Goal: Navigation & Orientation: Find specific page/section

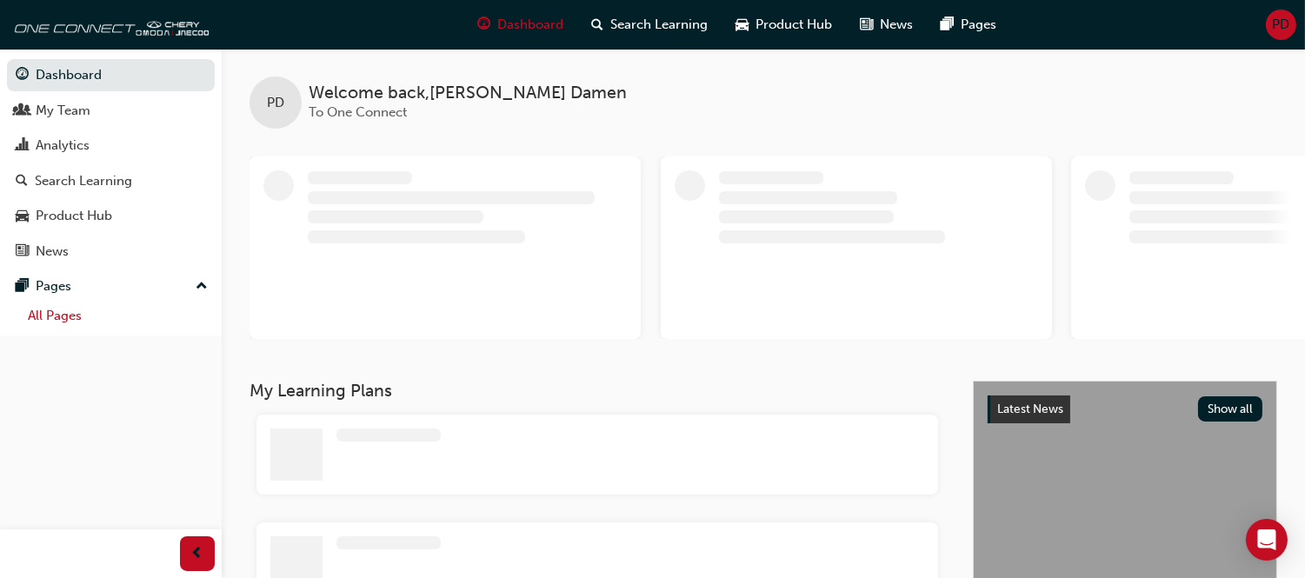
click at [116, 325] on link "All Pages" at bounding box center [118, 316] width 194 height 27
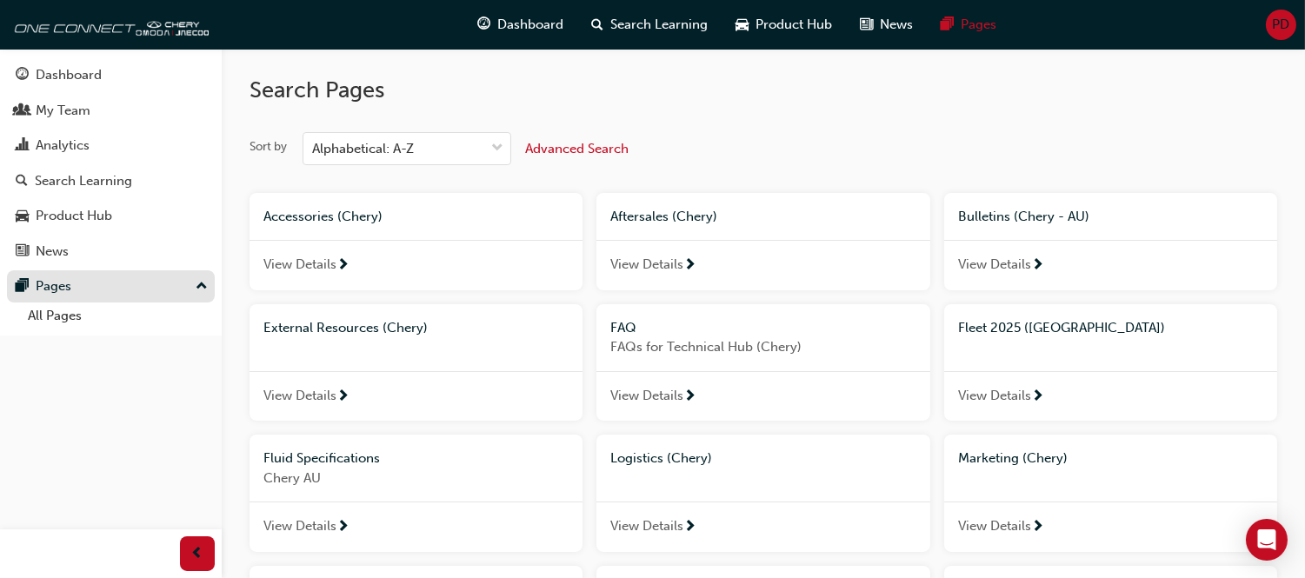
click at [139, 297] on div "Pages" at bounding box center [111, 287] width 190 height 22
click at [184, 289] on div "Pages" at bounding box center [111, 287] width 190 height 22
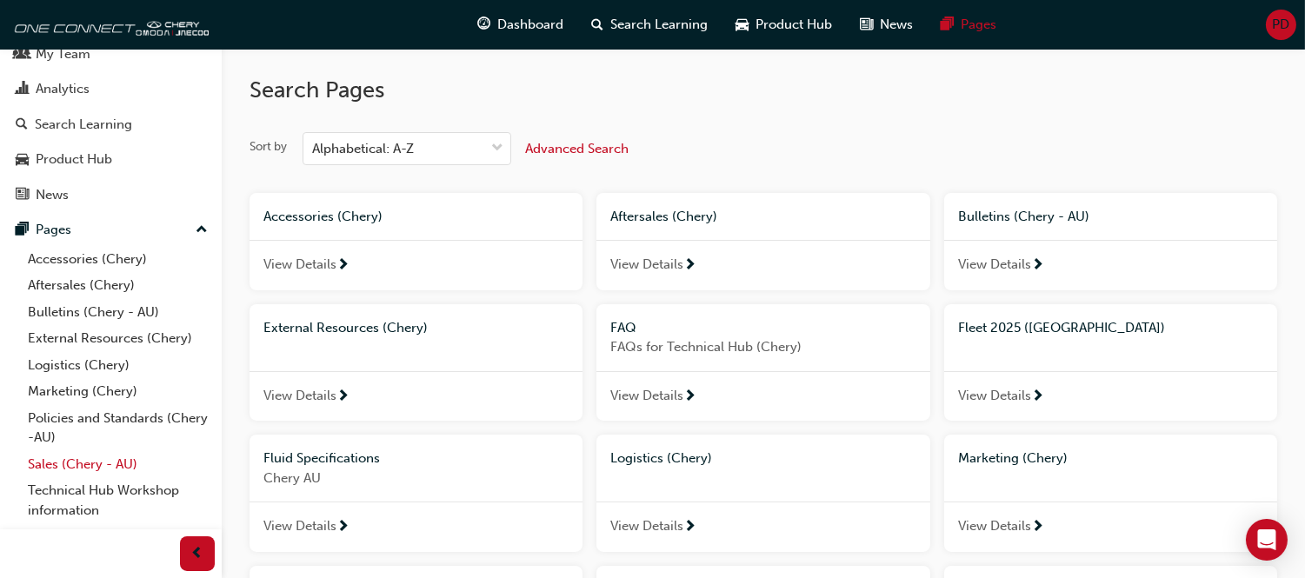
scroll to position [110, 0]
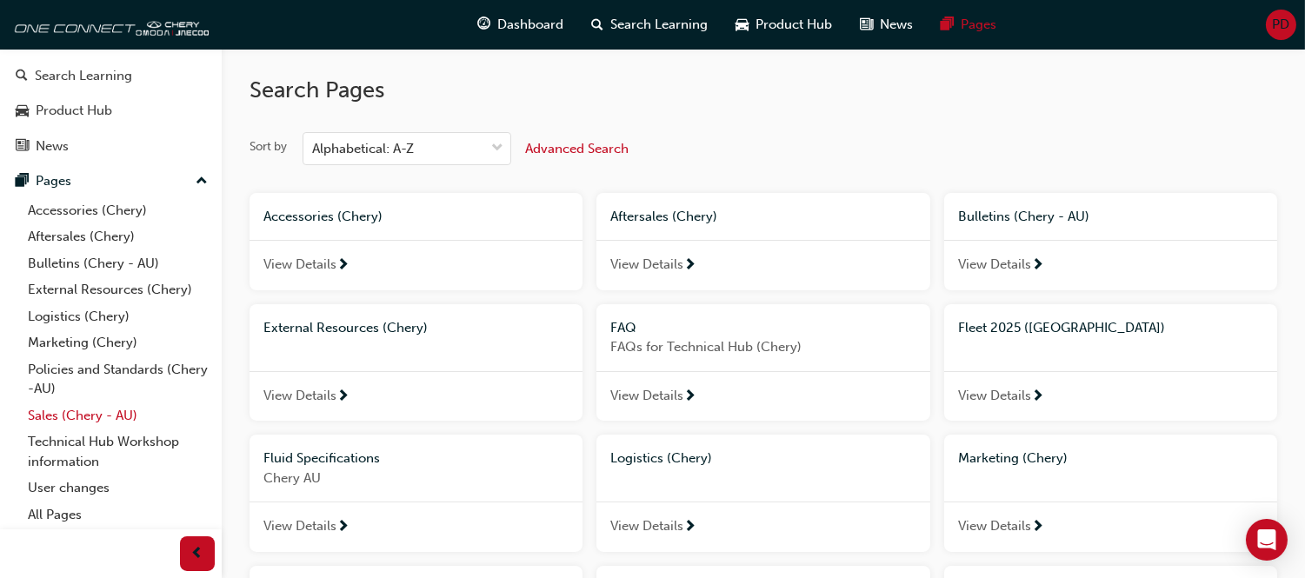
click at [118, 411] on link "Sales (Chery - AU)" at bounding box center [118, 416] width 194 height 27
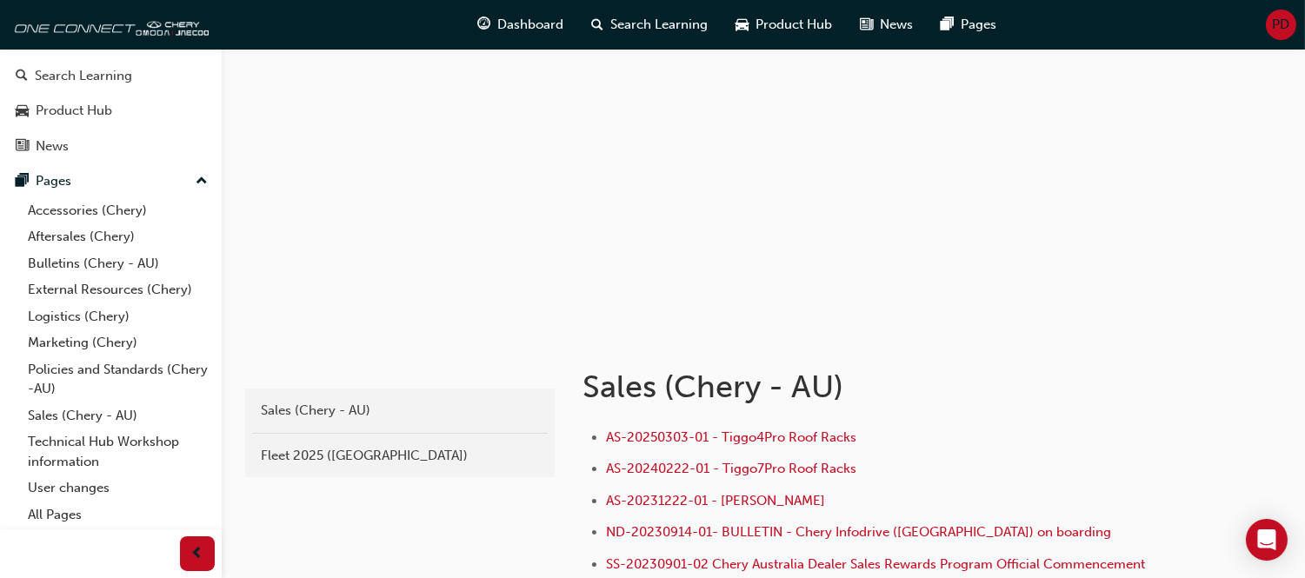
scroll to position [193, 0]
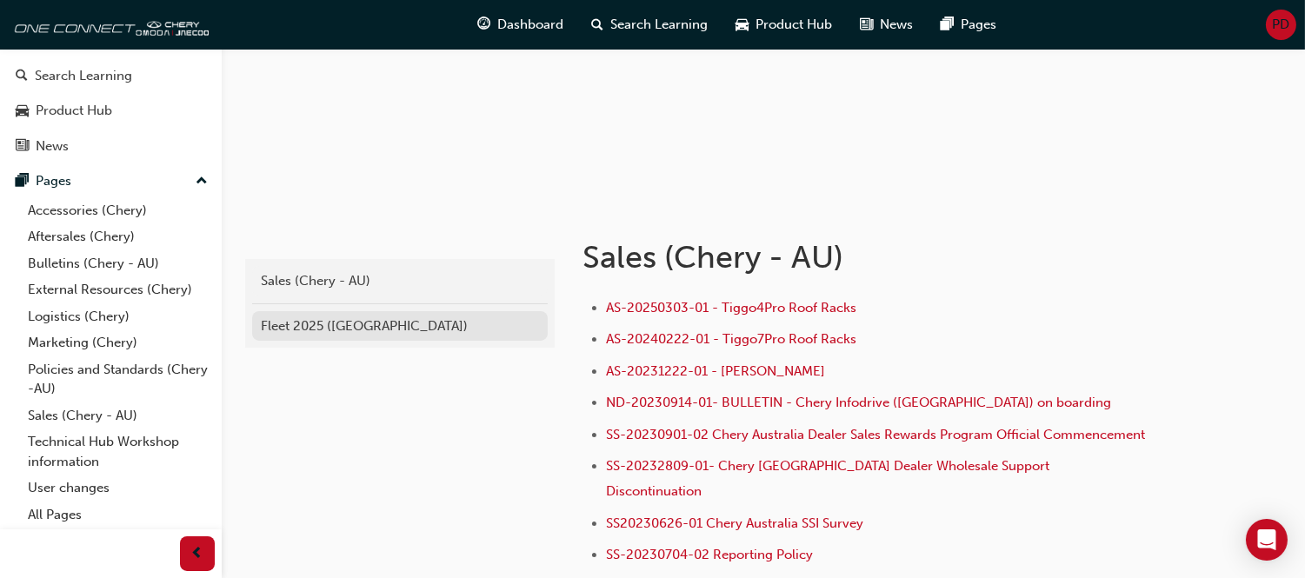
click at [318, 329] on div "Fleet 2025 ([GEOGRAPHIC_DATA])" at bounding box center [400, 327] width 278 height 20
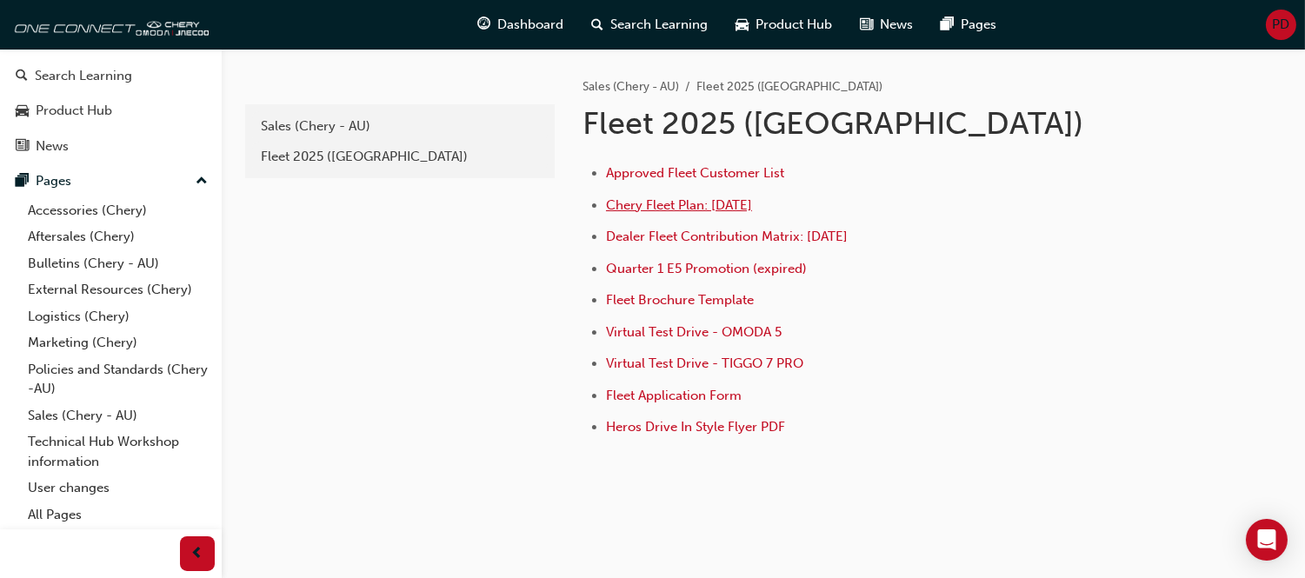
click at [674, 206] on span "Chery Fleet Plan: [DATE]" at bounding box center [679, 205] width 146 height 16
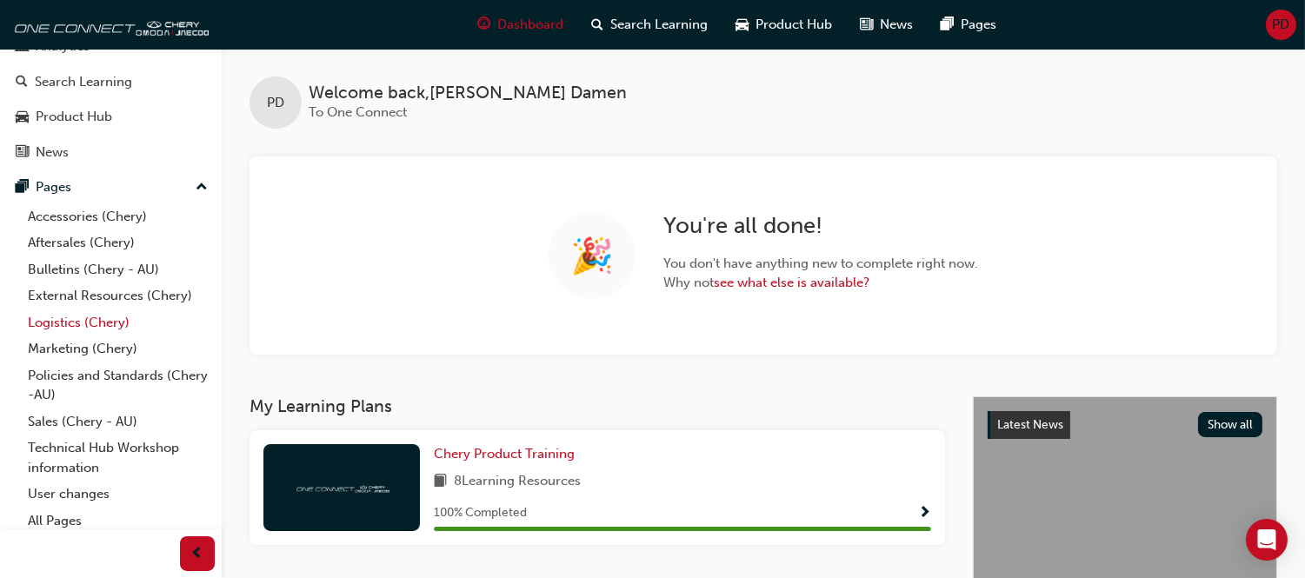
scroll to position [110, 0]
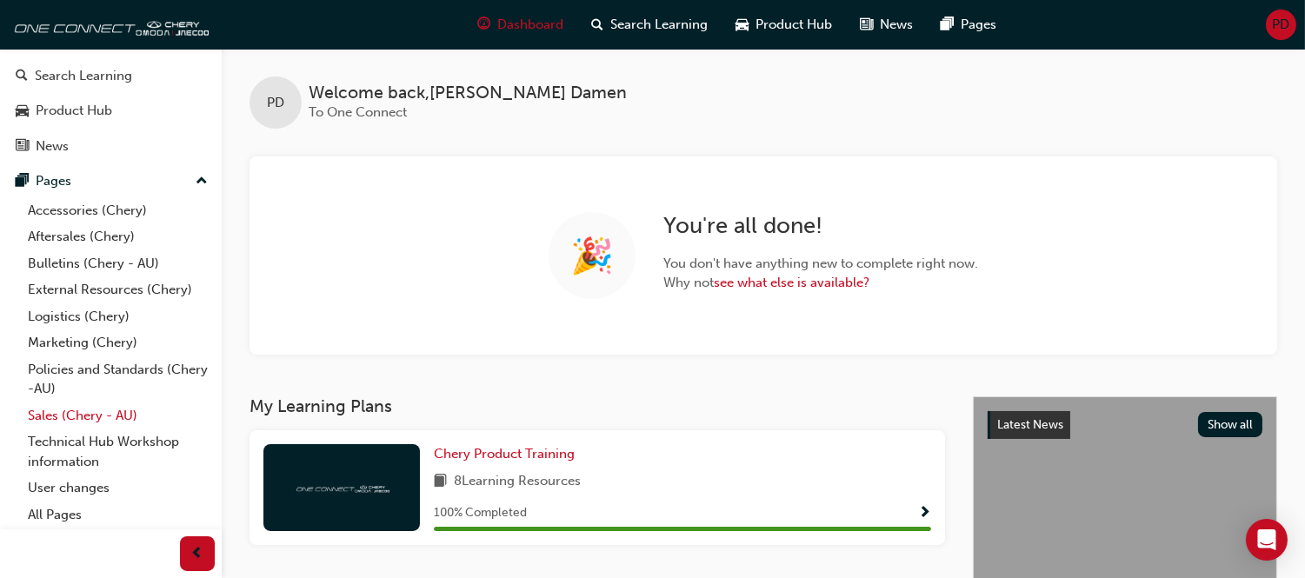
click at [53, 407] on link "Sales (Chery - AU)" at bounding box center [118, 416] width 194 height 27
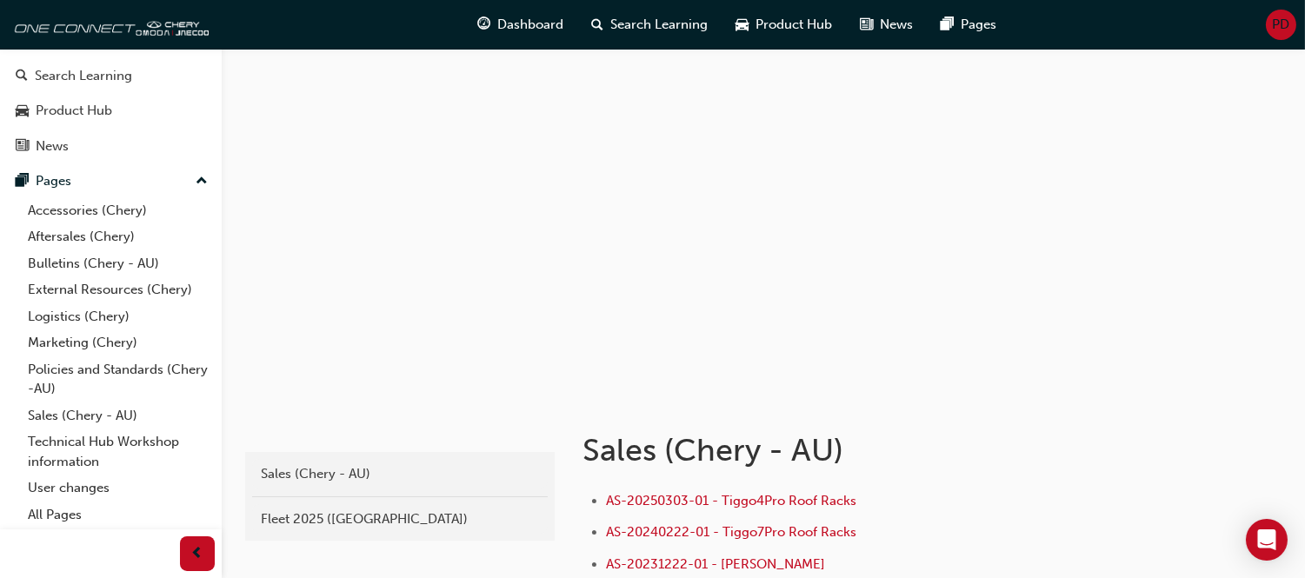
scroll to position [193, 0]
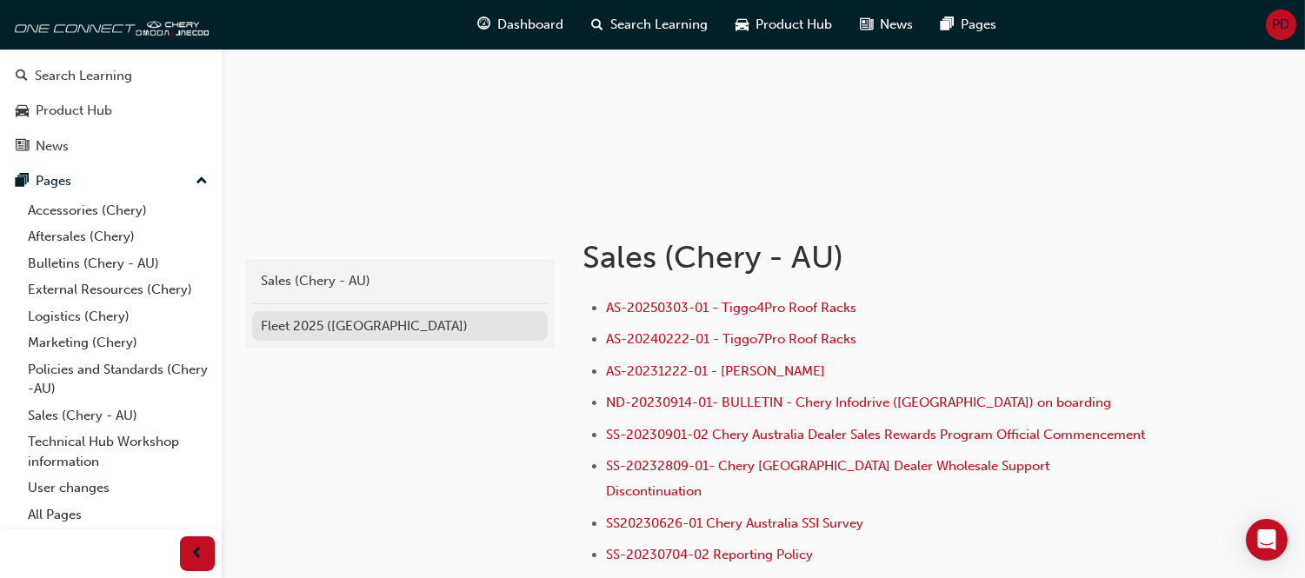
click at [329, 328] on div "Fleet 2025 ([GEOGRAPHIC_DATA])" at bounding box center [400, 327] width 278 height 20
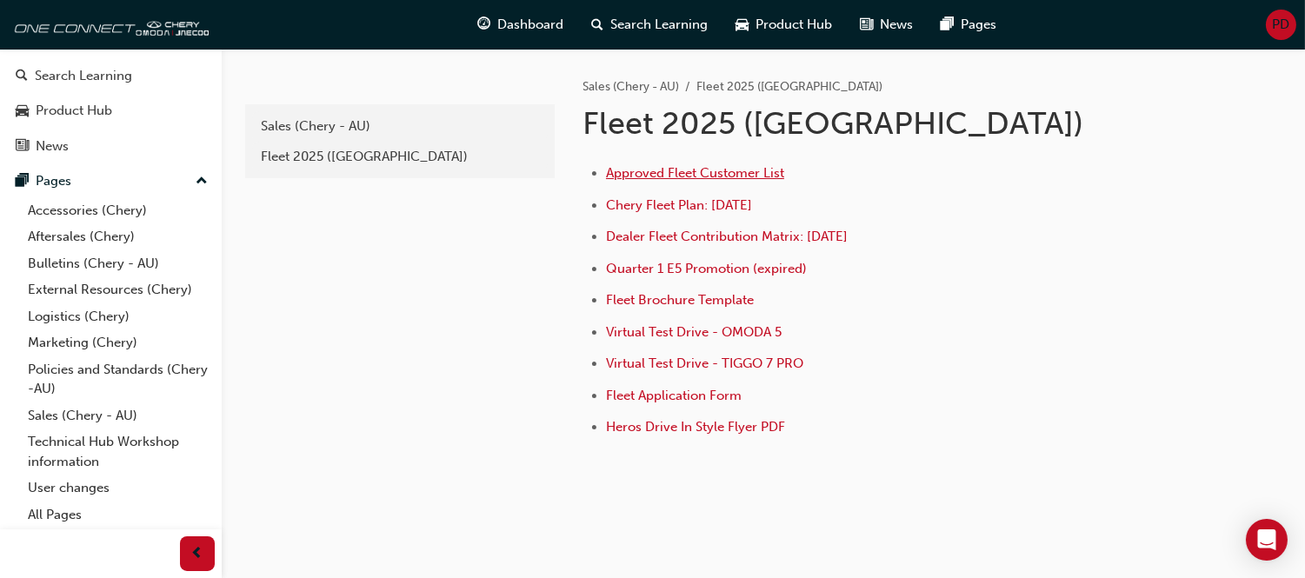
click at [685, 170] on span "Approved Fleet Customer List" at bounding box center [695, 173] width 178 height 16
